Goal: Transaction & Acquisition: Download file/media

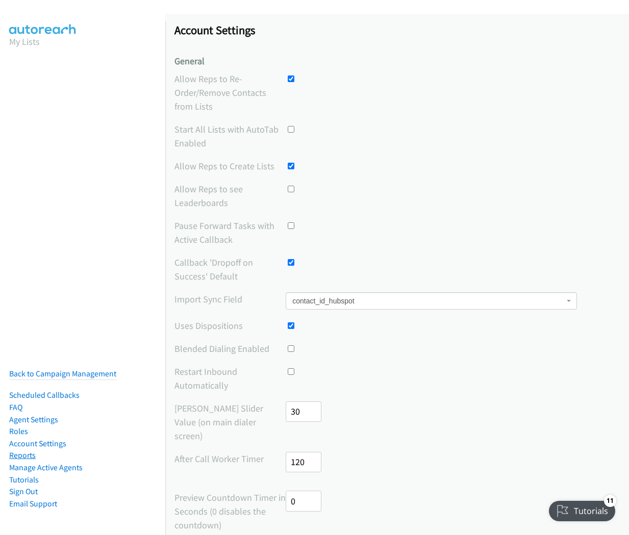
click at [27, 450] on link "Reports" at bounding box center [22, 455] width 27 height 10
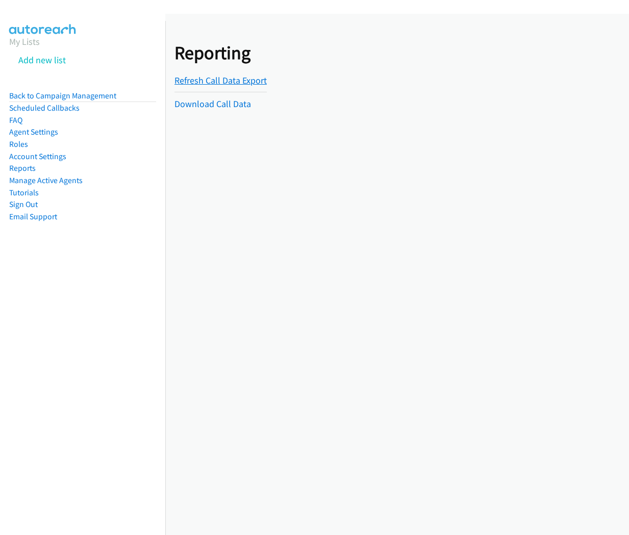
click at [207, 78] on link "Refresh Call Data Export" at bounding box center [220, 80] width 92 height 12
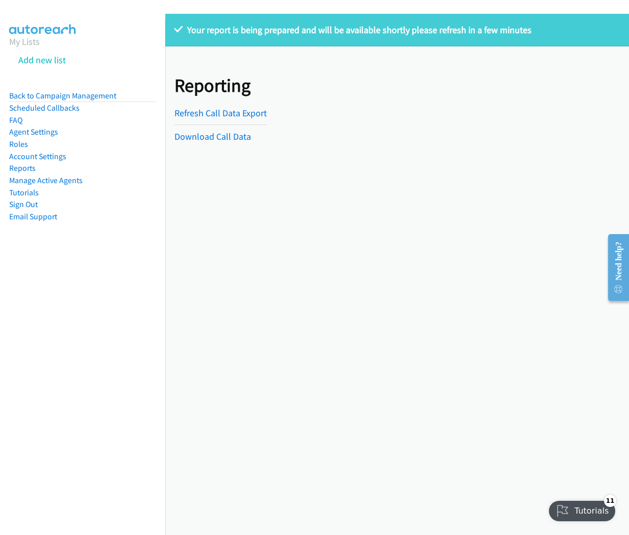
click at [212, 142] on div "Refresh Call Data Export Download Call Data" at bounding box center [220, 124] width 92 height 37
click at [212, 138] on link "Download Call Data" at bounding box center [212, 136] width 76 height 12
